Goal: Information Seeking & Learning: Learn about a topic

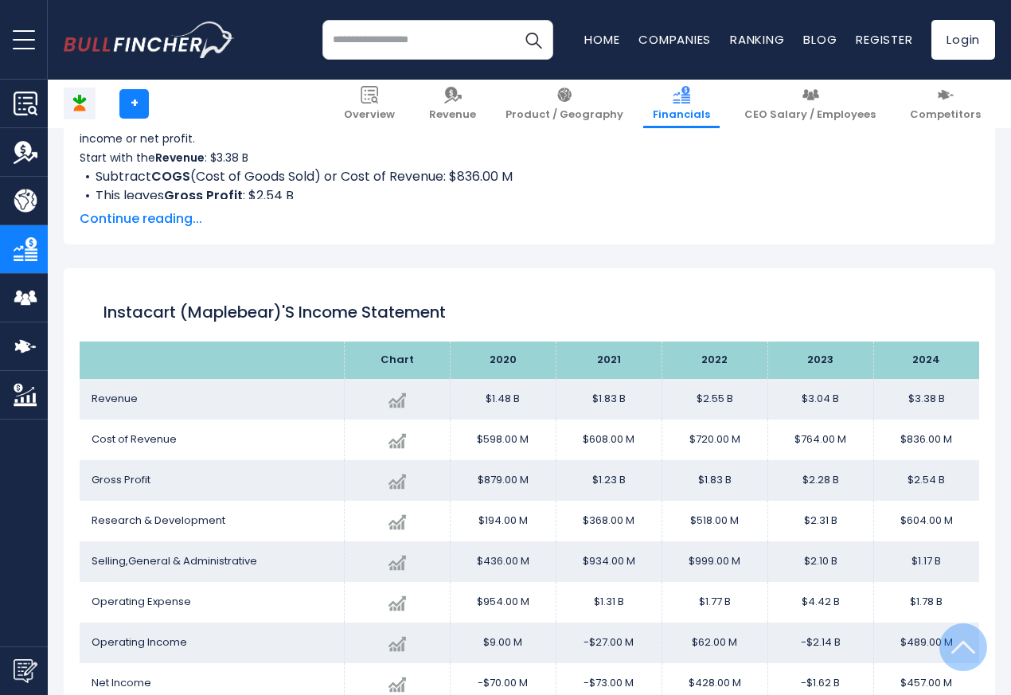
scroll to position [861, 0]
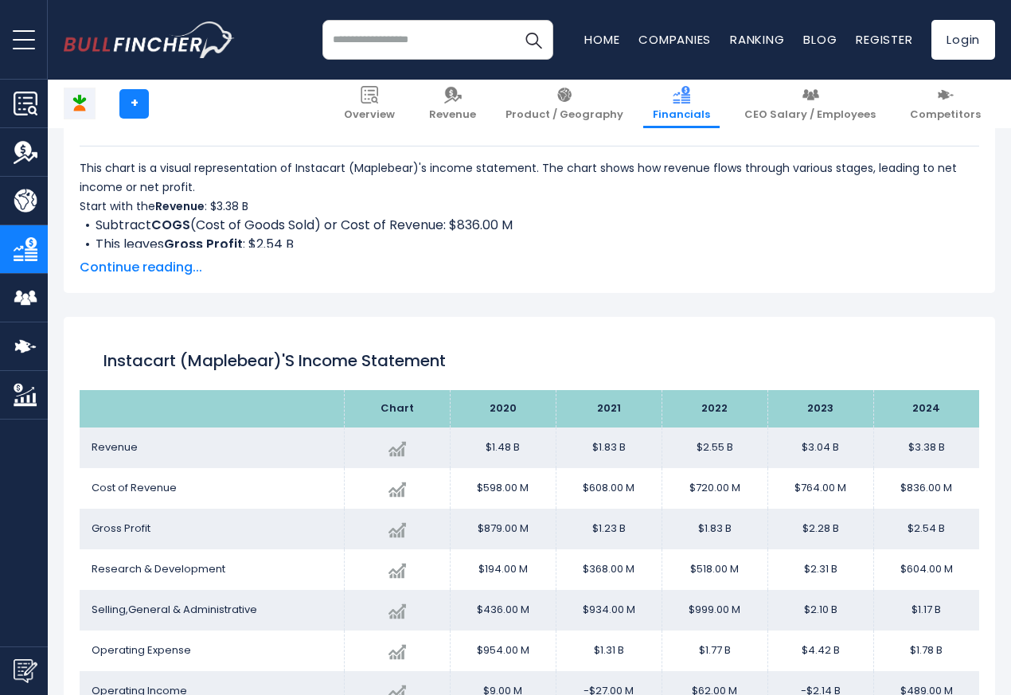
scroll to position [861, 0]
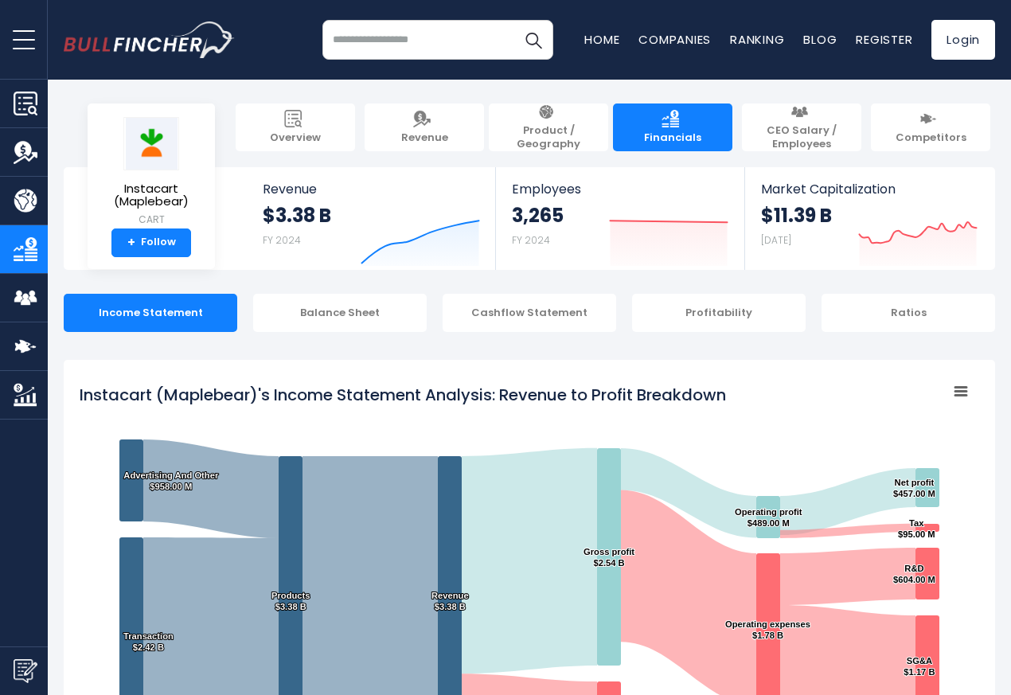
scroll to position [861, 0]
